Goal: Information Seeking & Learning: Learn about a topic

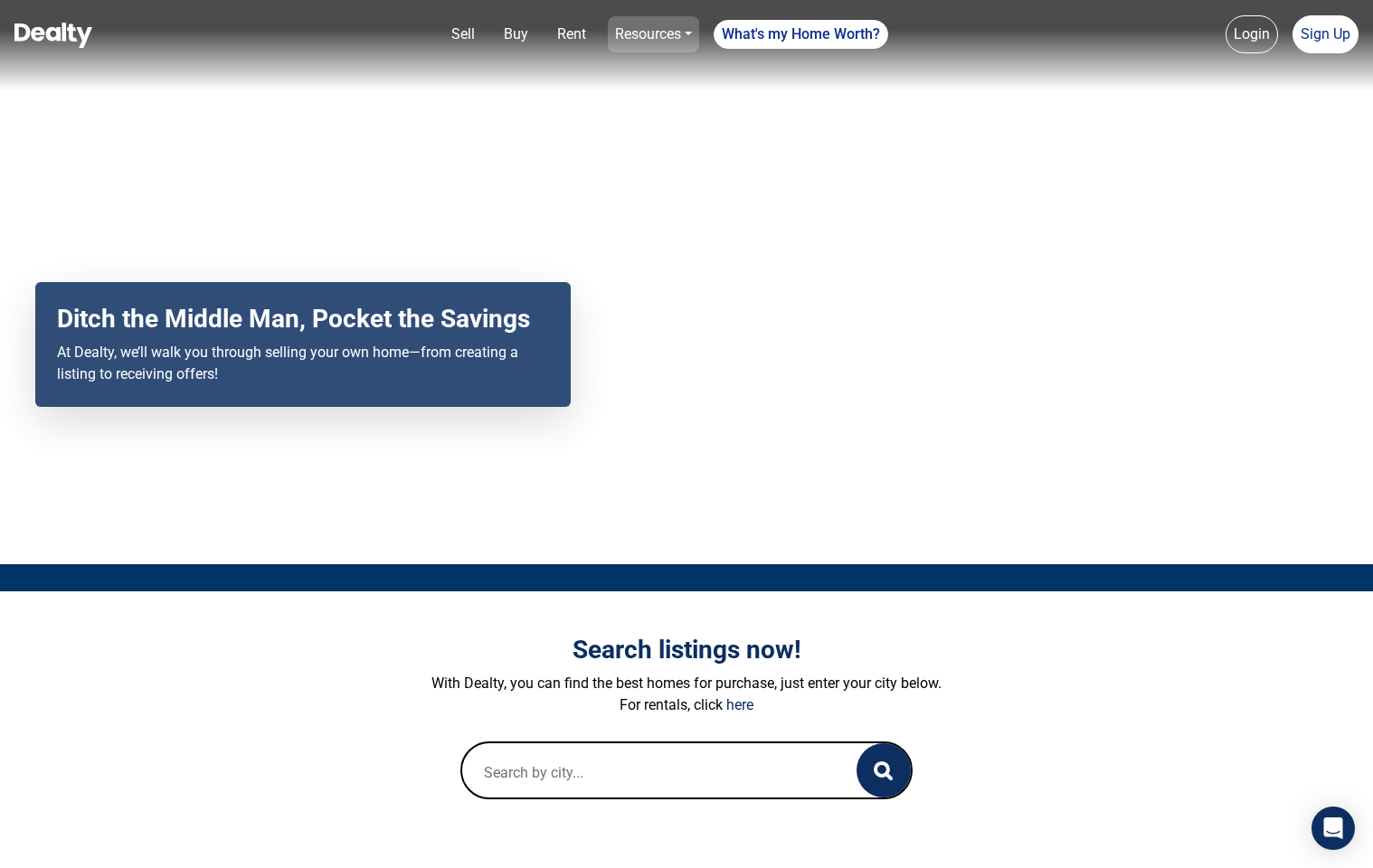
click at [664, 30] on link "Resources" at bounding box center [653, 34] width 92 height 36
click at [646, 112] on link "Loan Options" at bounding box center [627, 103] width 134 height 29
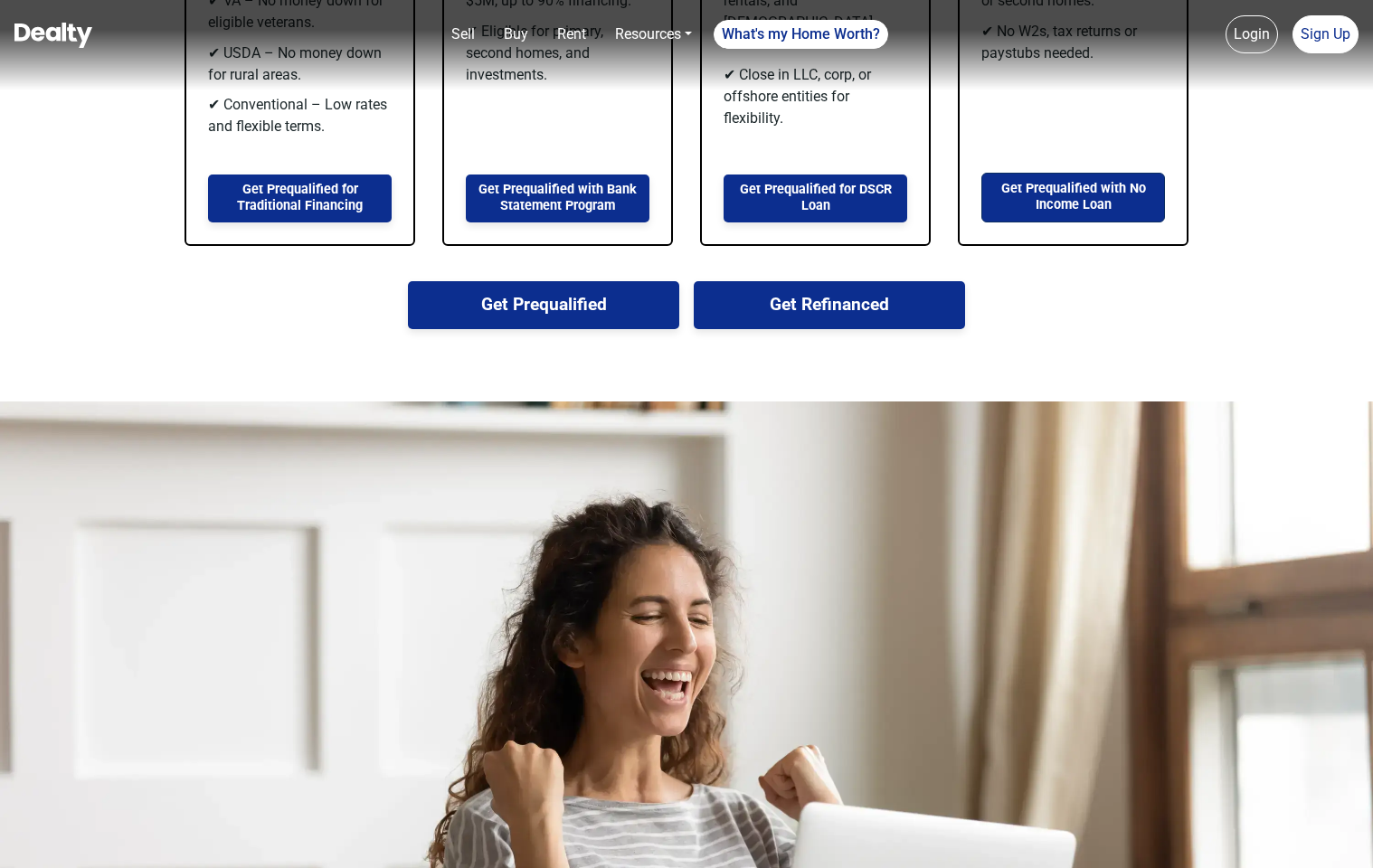
scroll to position [1667, 0]
click at [558, 309] on button "Get Prequalified" at bounding box center [543, 303] width 271 height 48
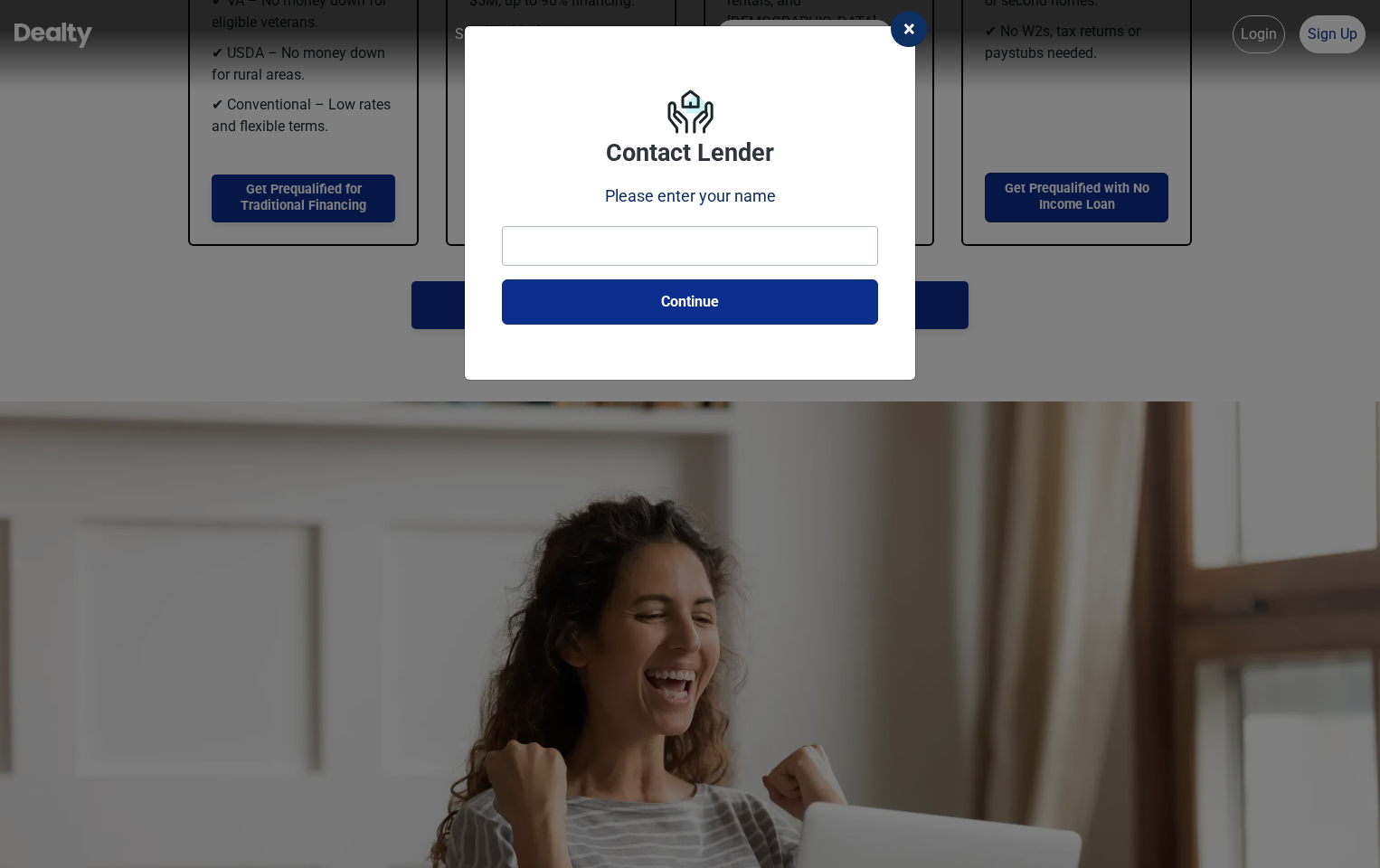
click at [905, 34] on span "×" at bounding box center [909, 29] width 12 height 25
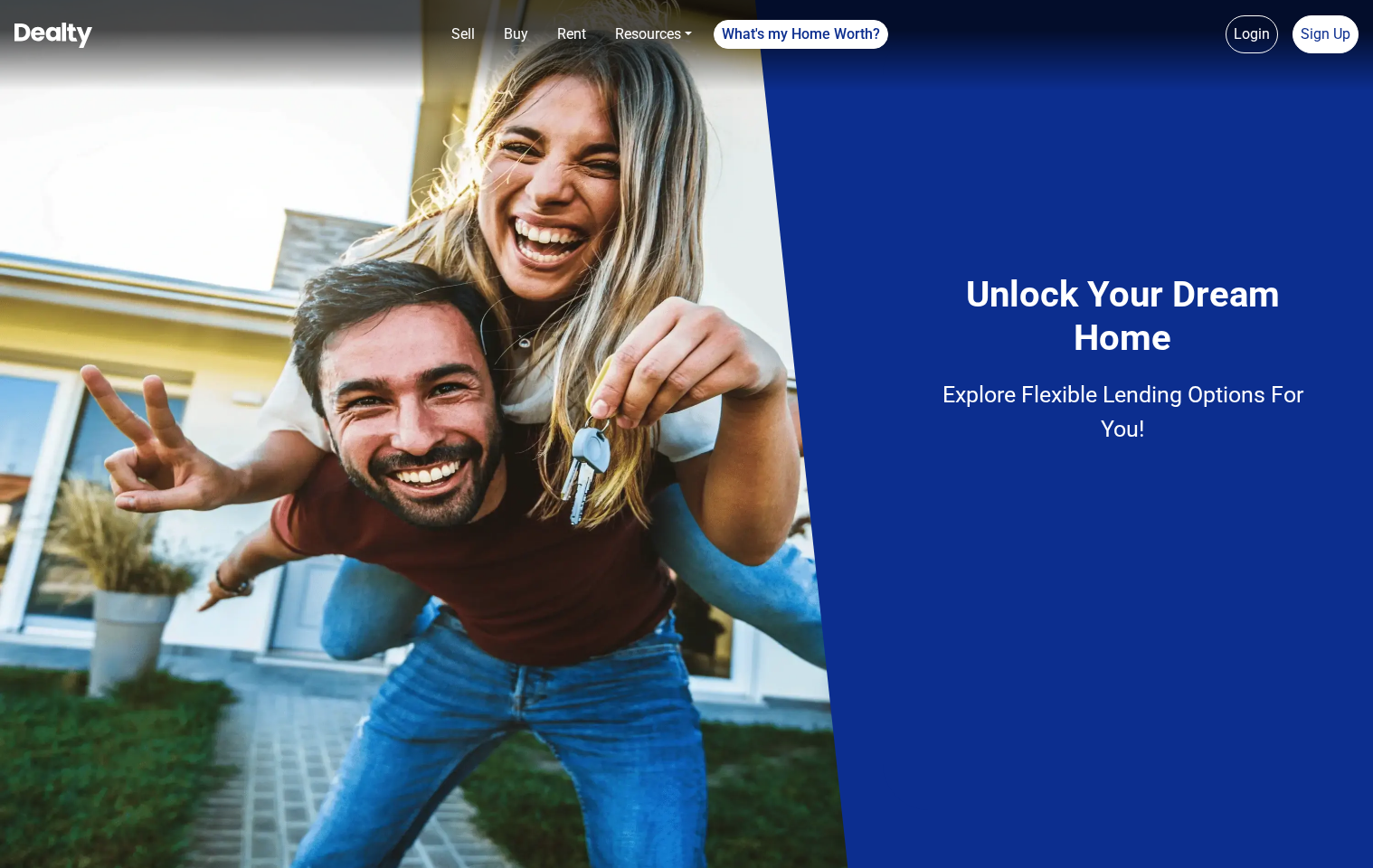
scroll to position [0, 0]
